Goal: Download file/media

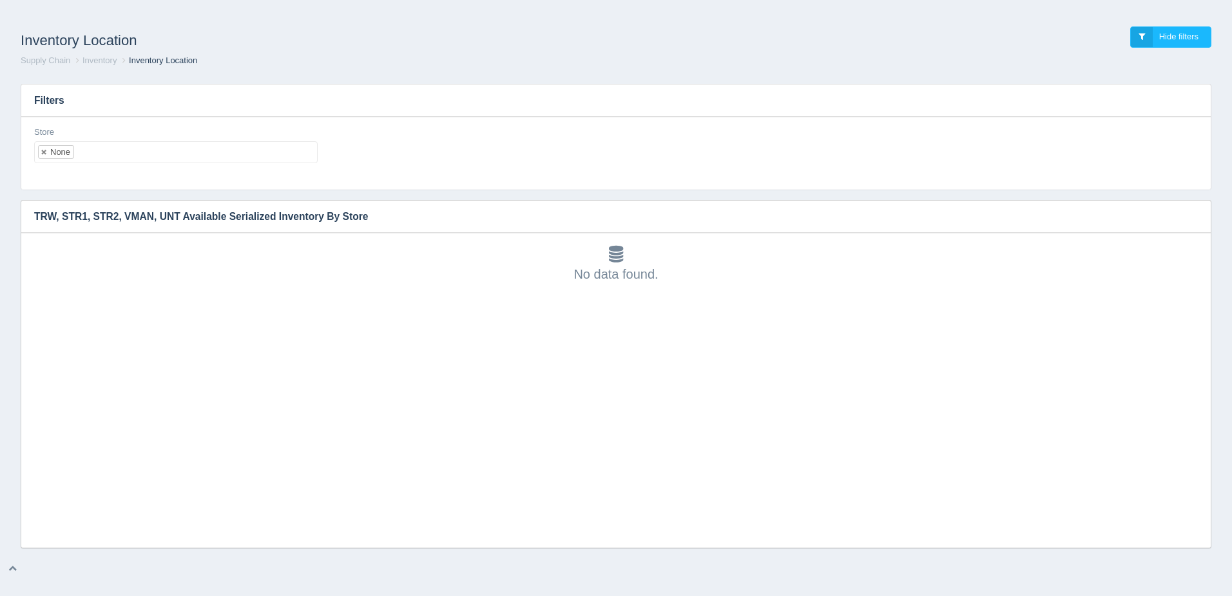
click at [44, 154] on link at bounding box center [45, 152] width 8 height 8
click at [59, 153] on ul at bounding box center [176, 152] width 284 height 22
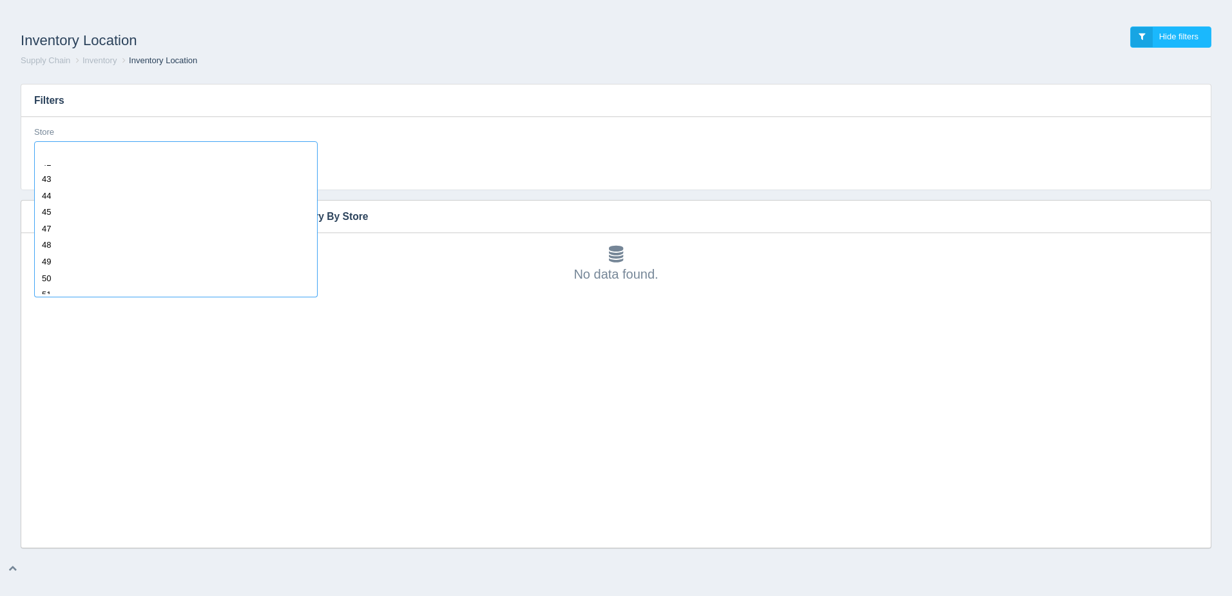
scroll to position [838, 0]
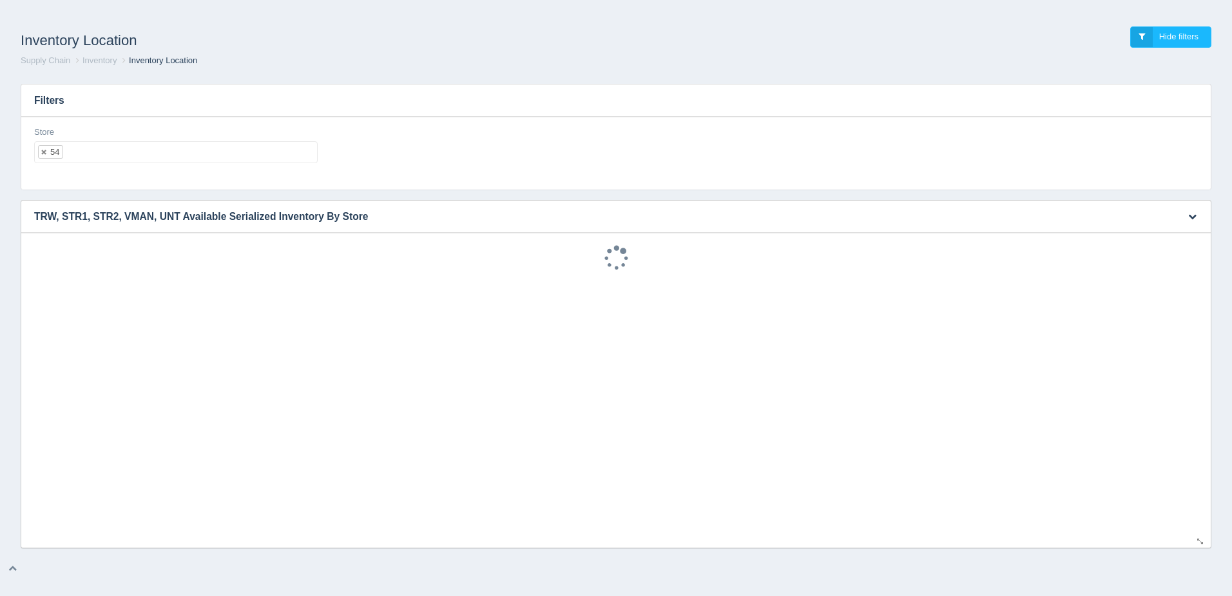
select select "54"
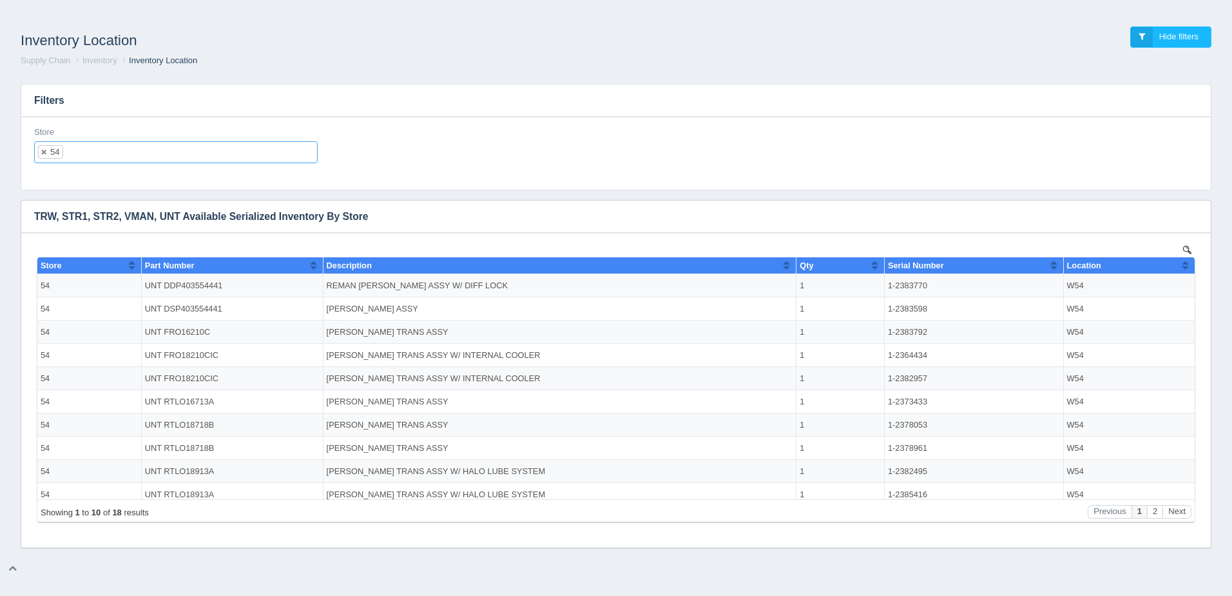
scroll to position [0, 0]
click at [1190, 217] on icon "button" at bounding box center [1192, 216] width 8 height 8
click at [1163, 235] on link "Download CSV" at bounding box center [1149, 235] width 103 height 19
click at [44, 149] on link at bounding box center [45, 152] width 8 height 8
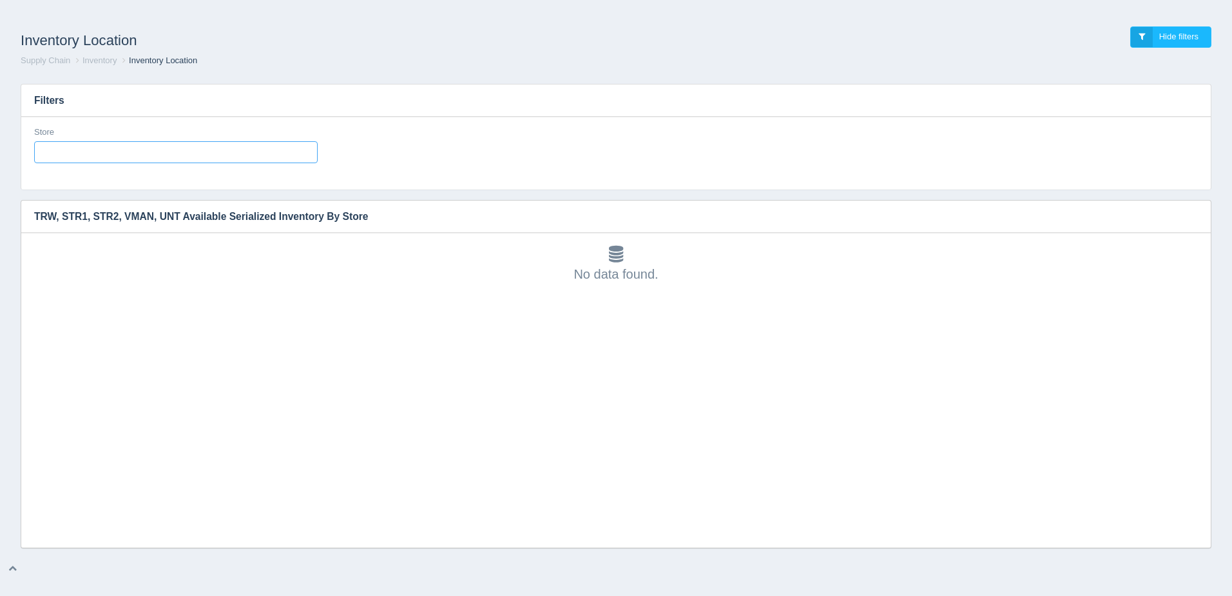
click at [44, 149] on input "text" at bounding box center [46, 152] width 22 height 21
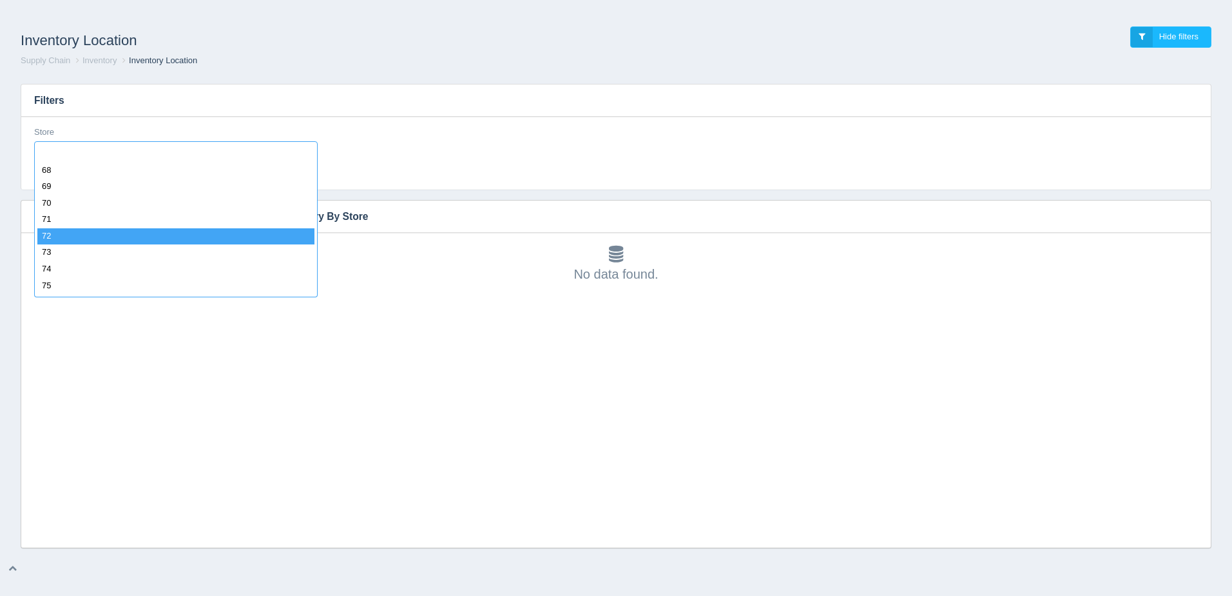
scroll to position [1092, 0]
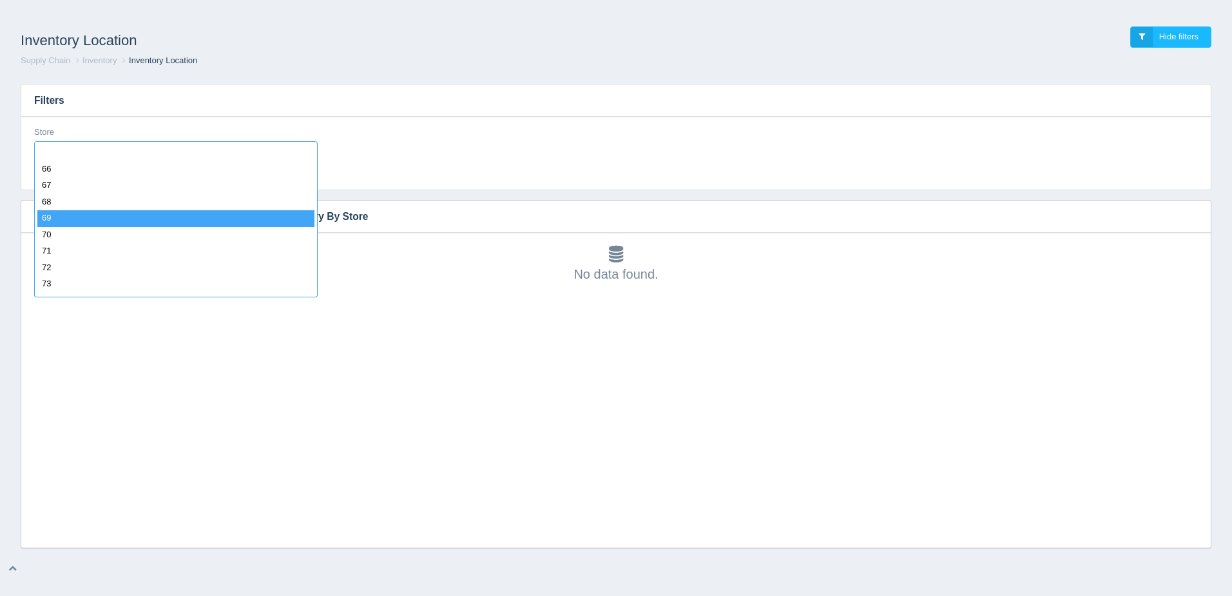
drag, startPoint x: 87, startPoint y: 219, endPoint x: 128, endPoint y: 217, distance: 40.7
select select "69"
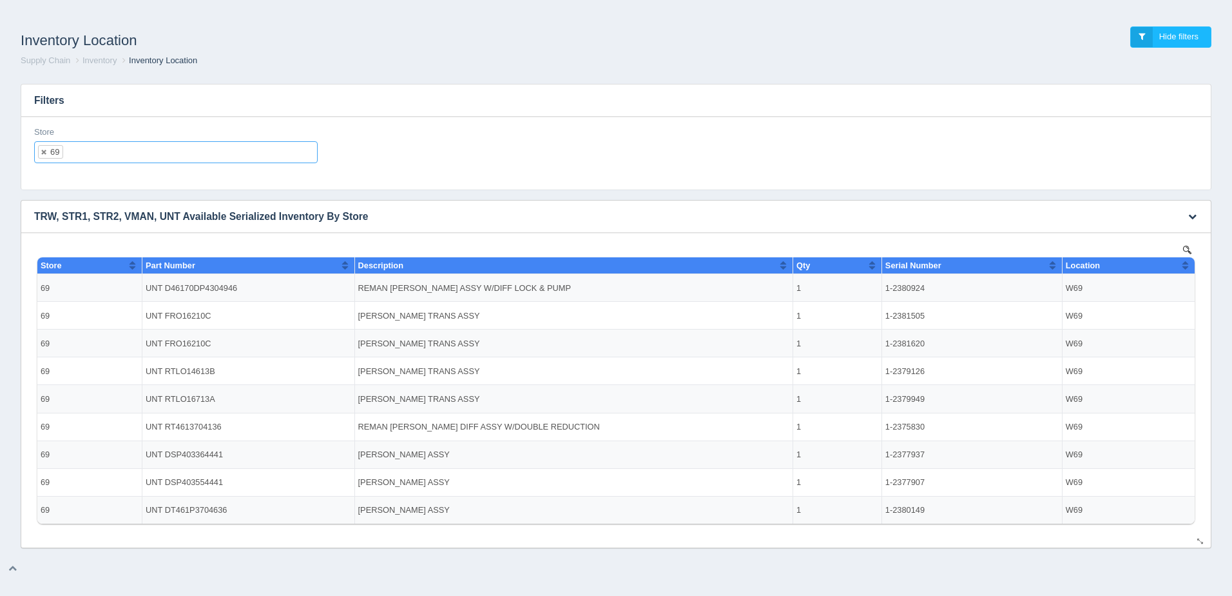
scroll to position [0, 0]
click at [1191, 217] on icon "button" at bounding box center [1192, 216] width 8 height 8
click at [1172, 229] on link "Download CSV" at bounding box center [1149, 235] width 103 height 19
